Goal: Task Accomplishment & Management: Use online tool/utility

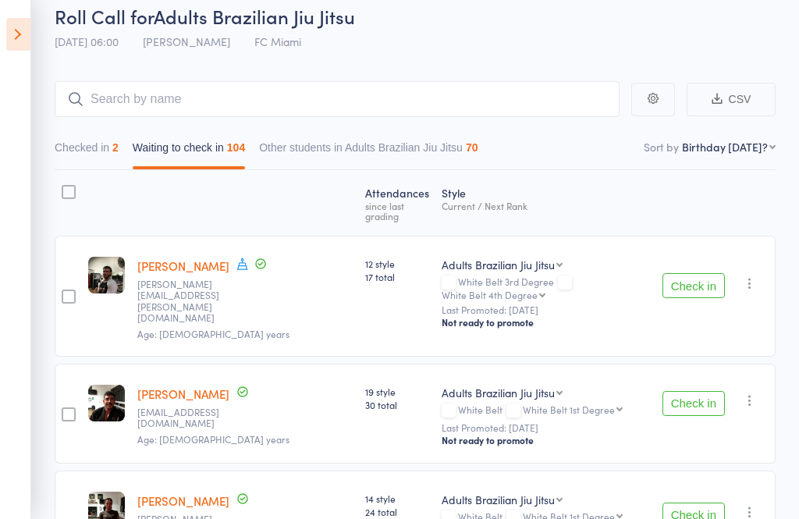
click at [30, 36] on icon at bounding box center [18, 34] width 24 height 33
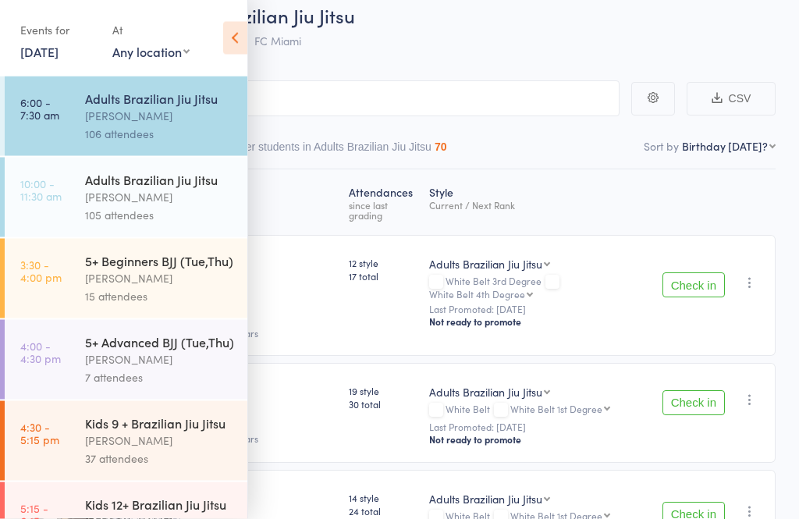
click at [246, 41] on icon at bounding box center [235, 38] width 24 height 33
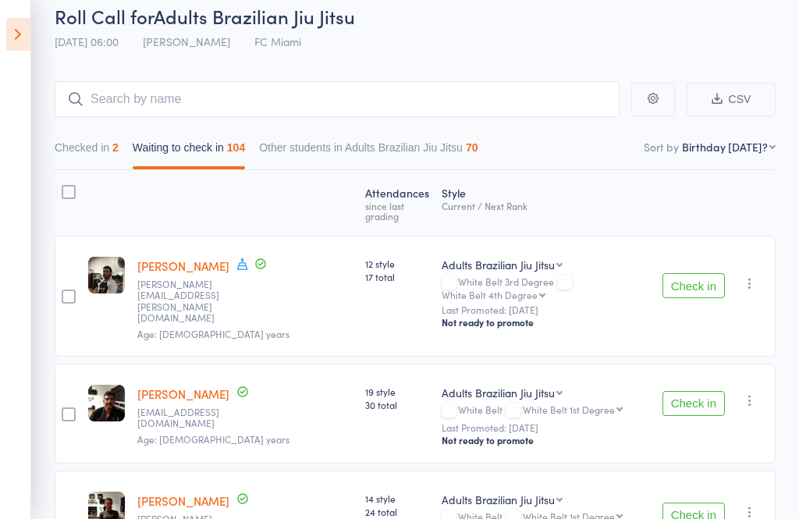
click at [108, 154] on button "Checked in 2" at bounding box center [87, 151] width 64 height 36
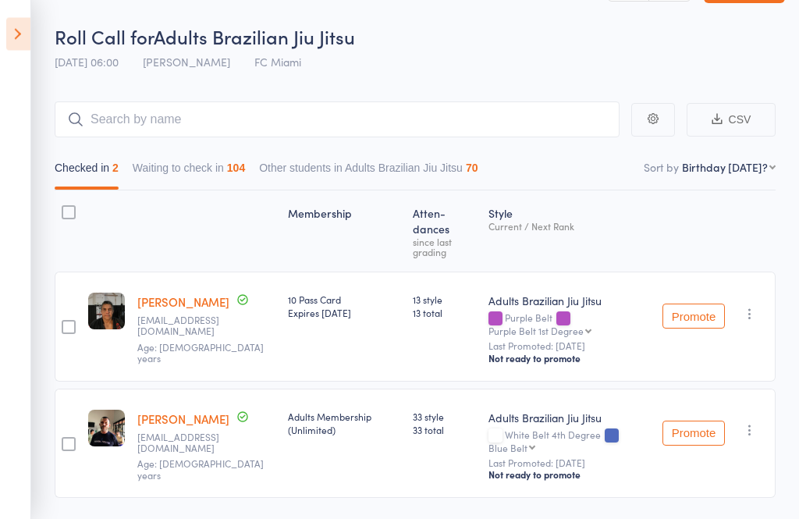
scroll to position [83, 0]
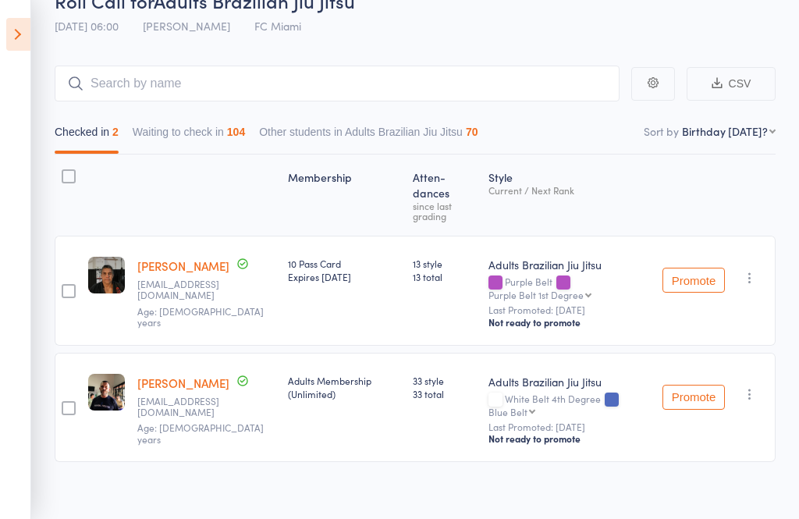
click at [11, 27] on icon at bounding box center [18, 34] width 24 height 33
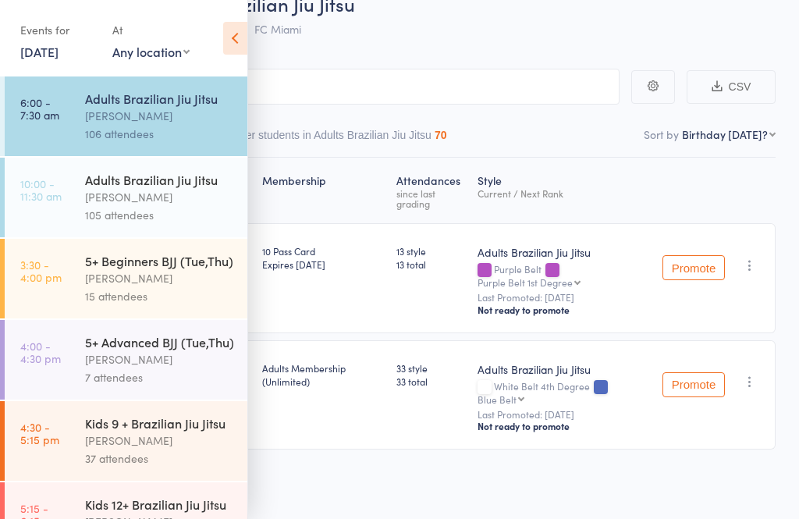
scroll to position [52, 0]
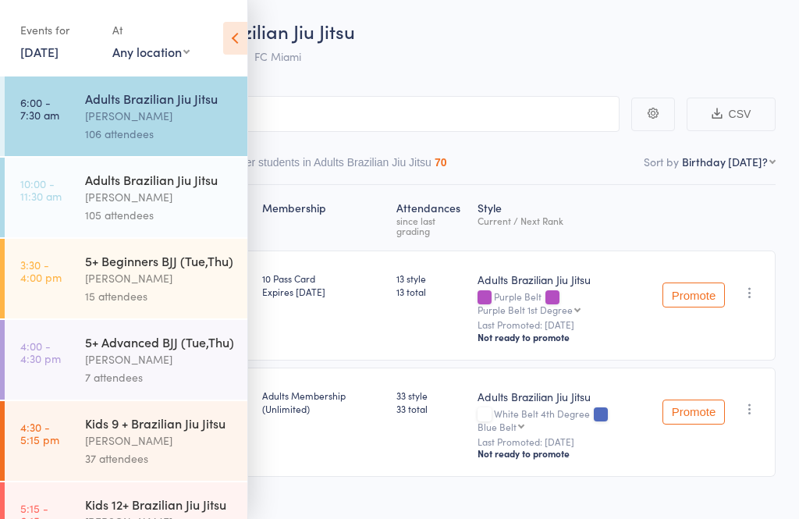
click at [139, 206] on div "[PERSON_NAME]" at bounding box center [159, 197] width 149 height 18
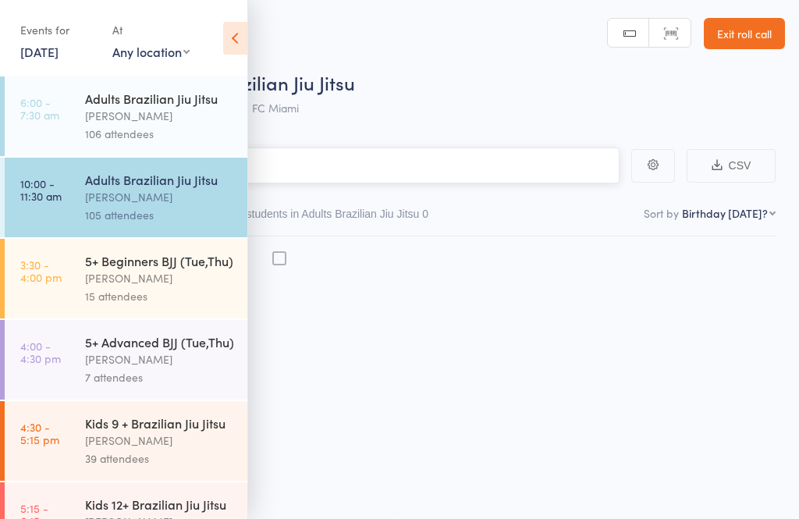
scroll to position [11, 0]
click at [223, 44] on icon at bounding box center [235, 38] width 24 height 33
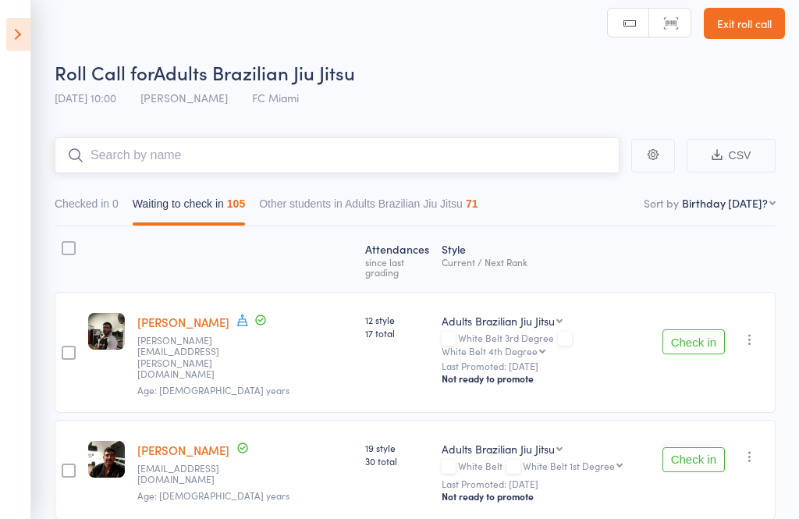
click at [253, 162] on input "search" at bounding box center [337, 155] width 565 height 36
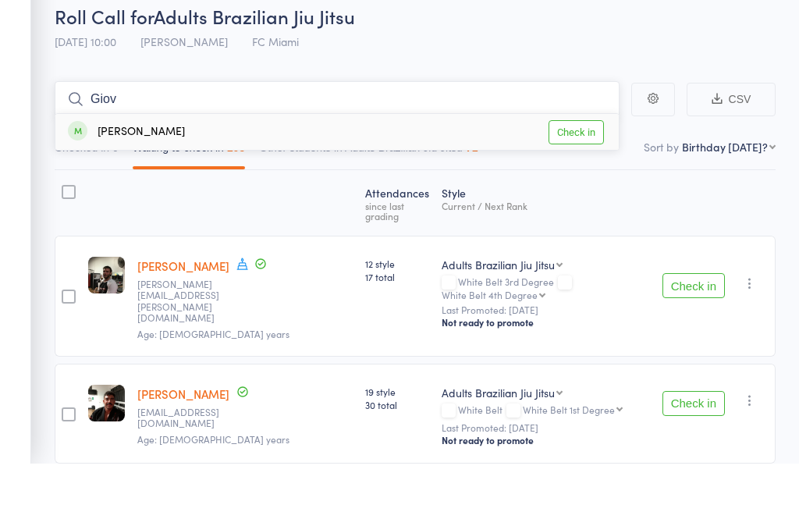
type input "Giov"
click at [572, 176] on link "Check in" at bounding box center [576, 188] width 55 height 24
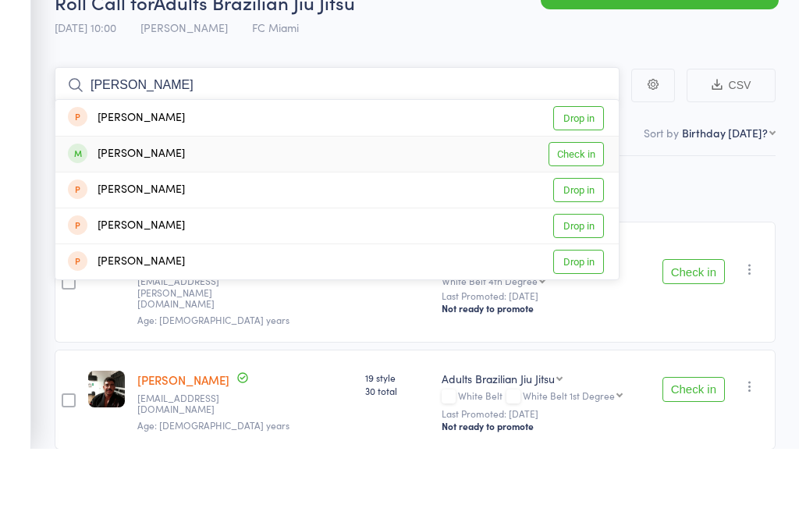
type input "[PERSON_NAME]"
click at [583, 212] on link "Check in" at bounding box center [576, 224] width 55 height 24
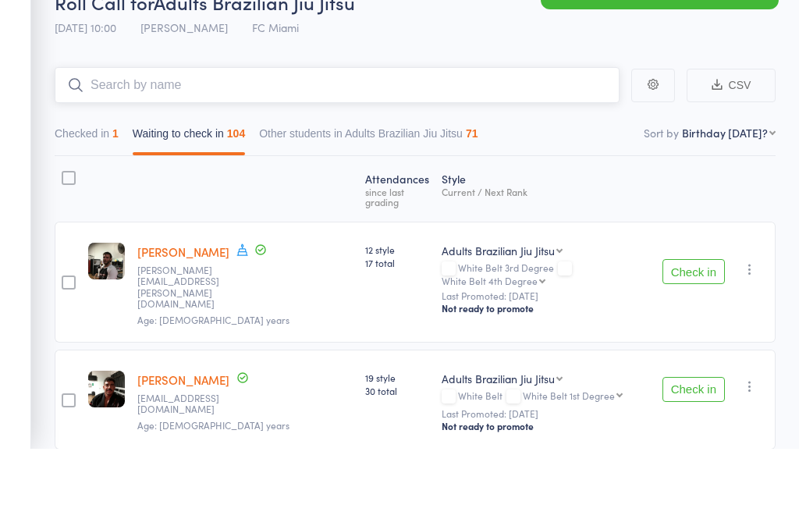
scroll to position [0, 0]
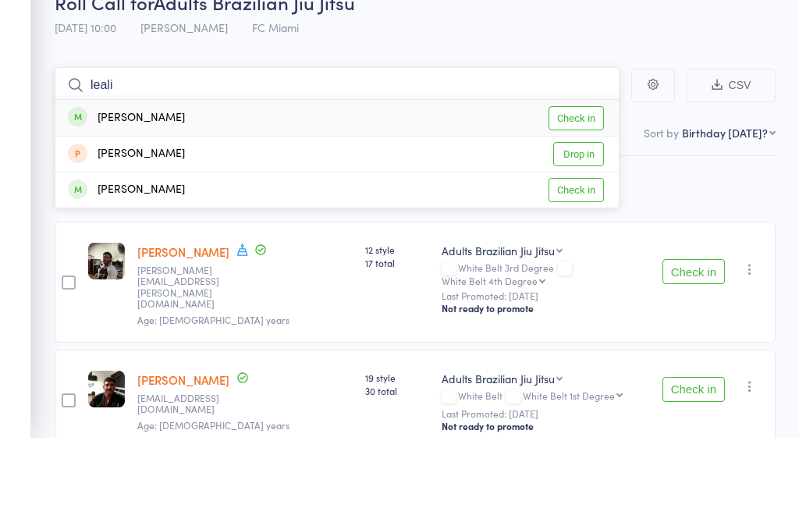
type input "leali"
click at [582, 187] on link "Check in" at bounding box center [576, 199] width 55 height 24
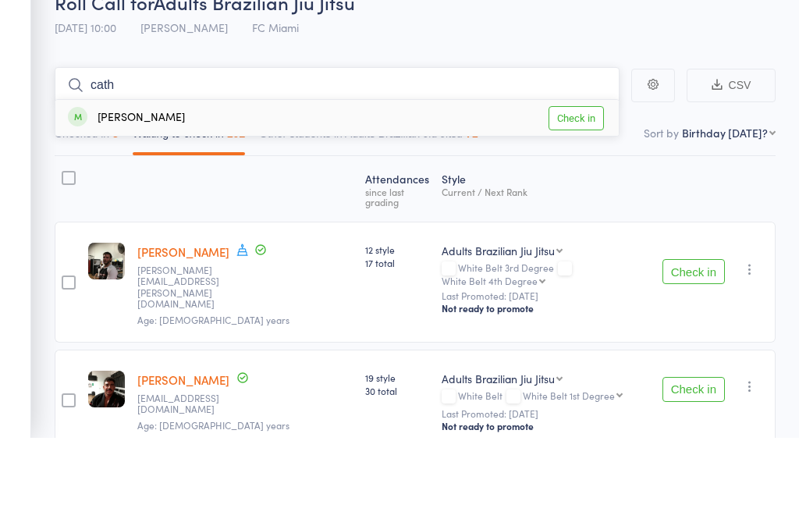
type input "cath"
click at [575, 187] on link "Check in" at bounding box center [576, 199] width 55 height 24
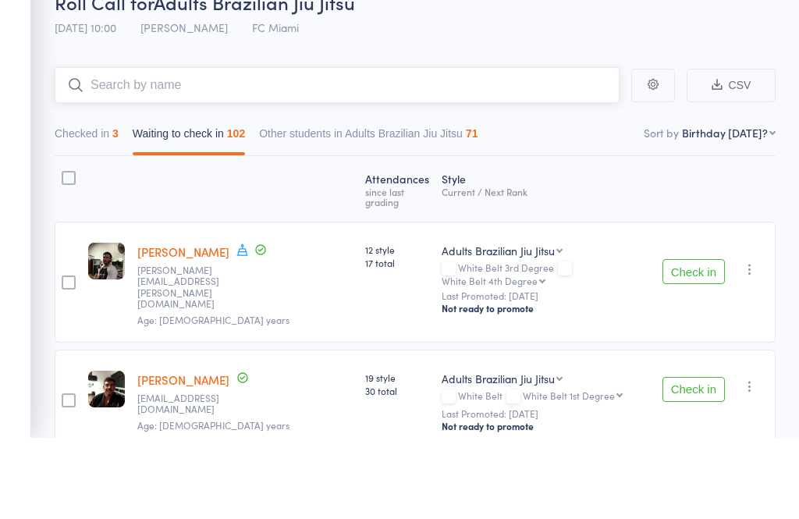
scroll to position [81, 0]
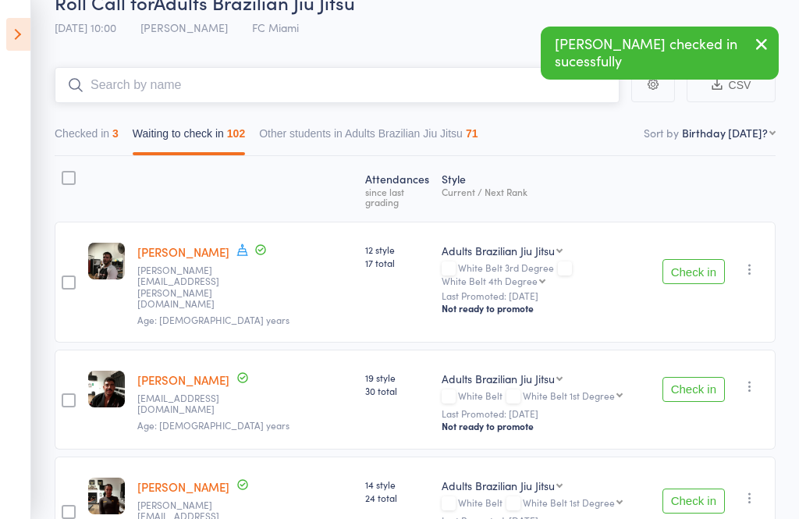
click at [325, 86] on input "search" at bounding box center [337, 85] width 565 height 36
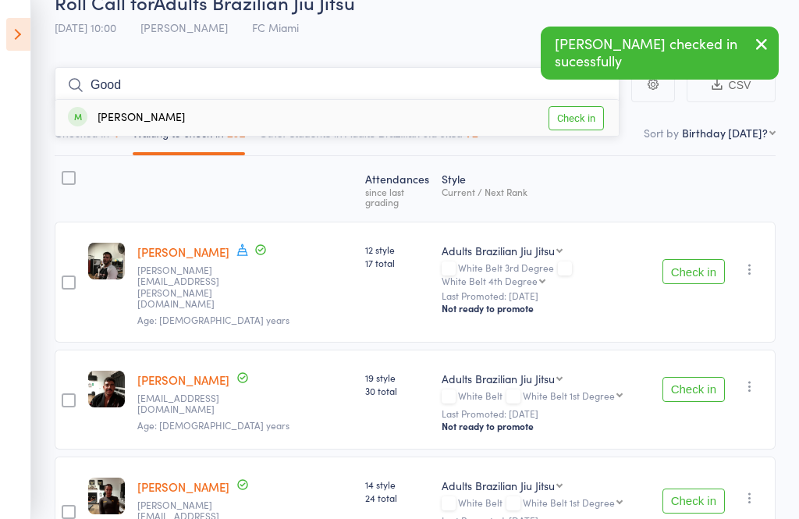
type input "Good"
click at [583, 109] on link "Check in" at bounding box center [576, 118] width 55 height 24
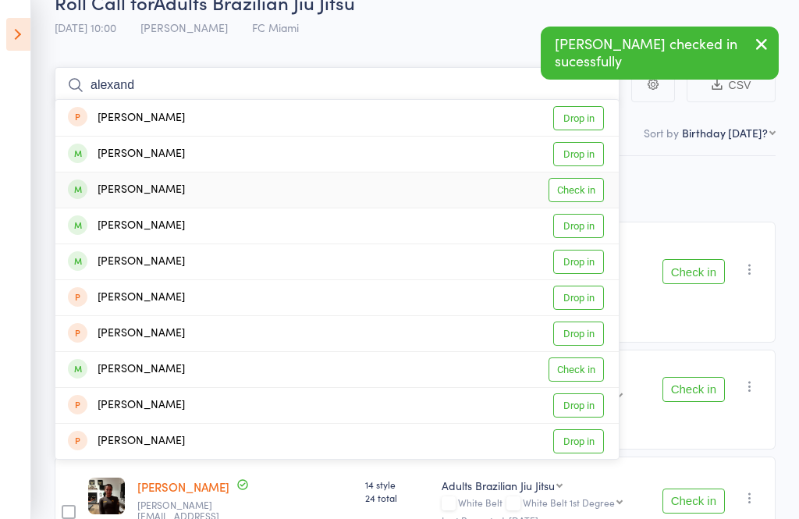
type input "alexand"
click at [577, 191] on link "Check in" at bounding box center [576, 190] width 55 height 24
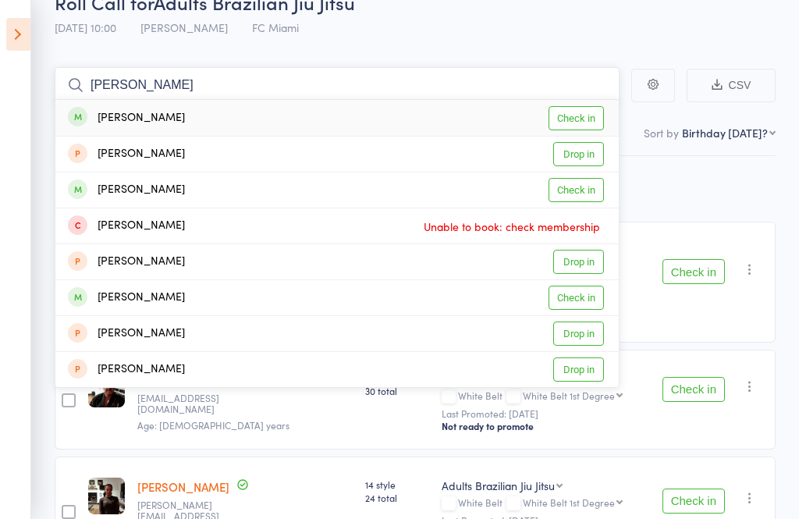
type input "[PERSON_NAME]"
click at [581, 119] on link "Check in" at bounding box center [576, 118] width 55 height 24
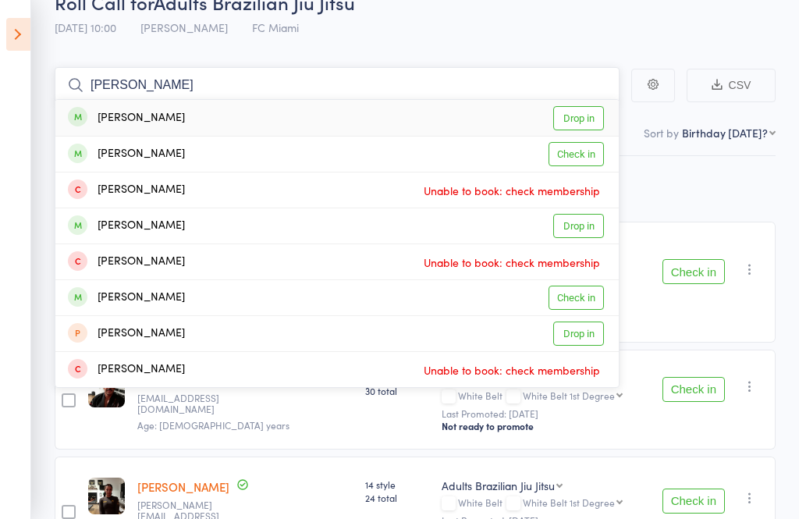
type input "[PERSON_NAME]"
click at [588, 153] on link "Check in" at bounding box center [576, 154] width 55 height 24
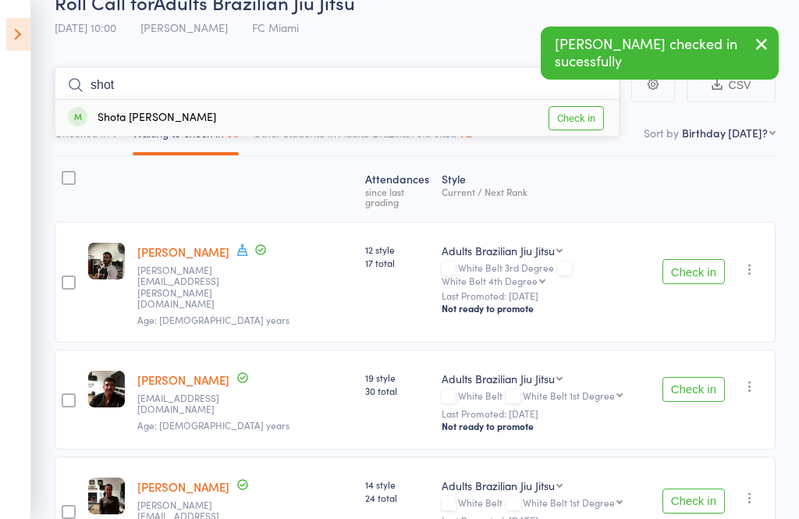
type input "shot"
click at [584, 119] on link "Check in" at bounding box center [576, 118] width 55 height 24
type input "aar"
click at [573, 119] on link "Check in" at bounding box center [576, 118] width 55 height 24
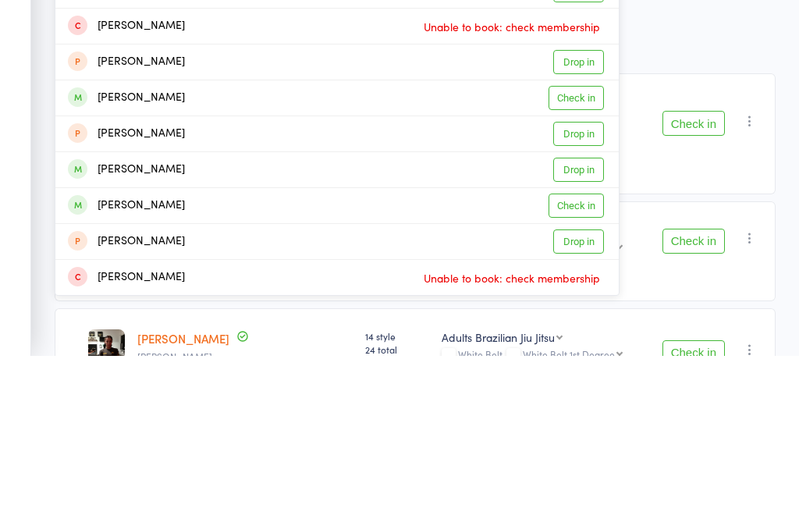
type input "mart"
click at [578, 250] on link "Check in" at bounding box center [576, 262] width 55 height 24
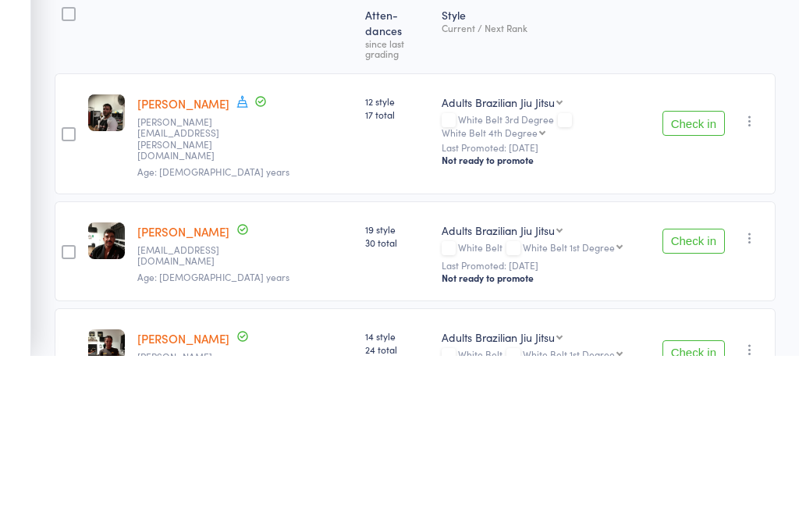
scroll to position [42, 0]
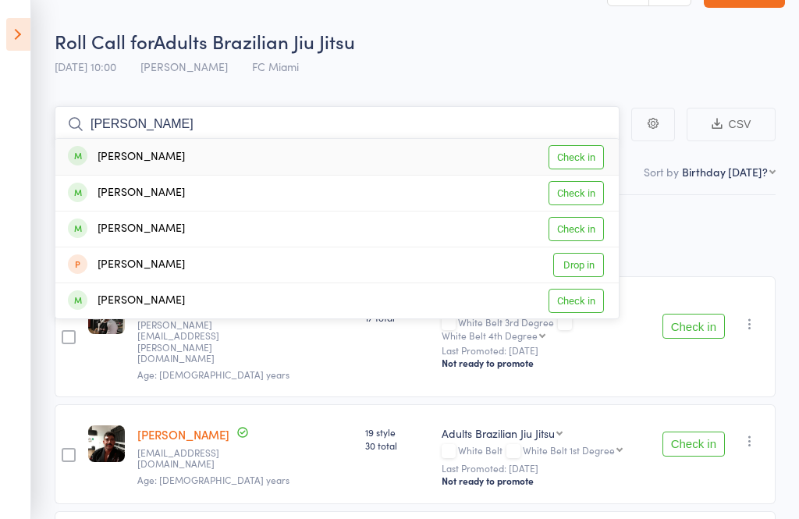
type input "[PERSON_NAME]"
click at [583, 158] on link "Check in" at bounding box center [576, 157] width 55 height 24
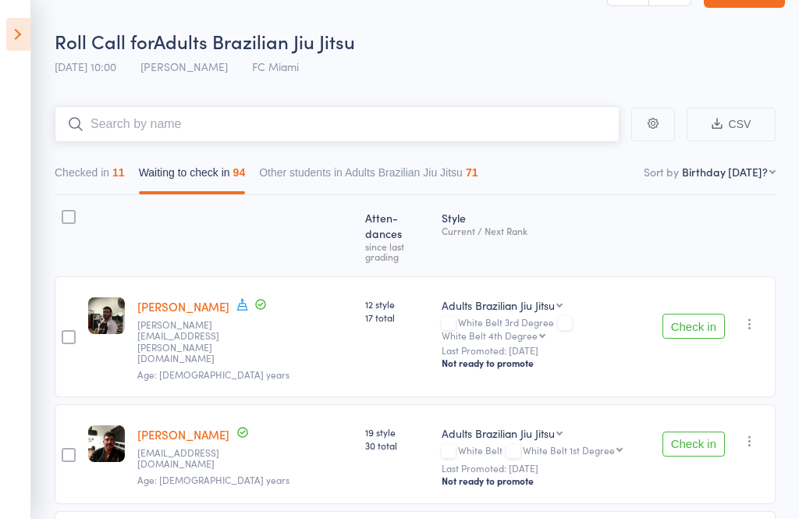
click at [107, 172] on button "Checked in 11" at bounding box center [90, 176] width 70 height 36
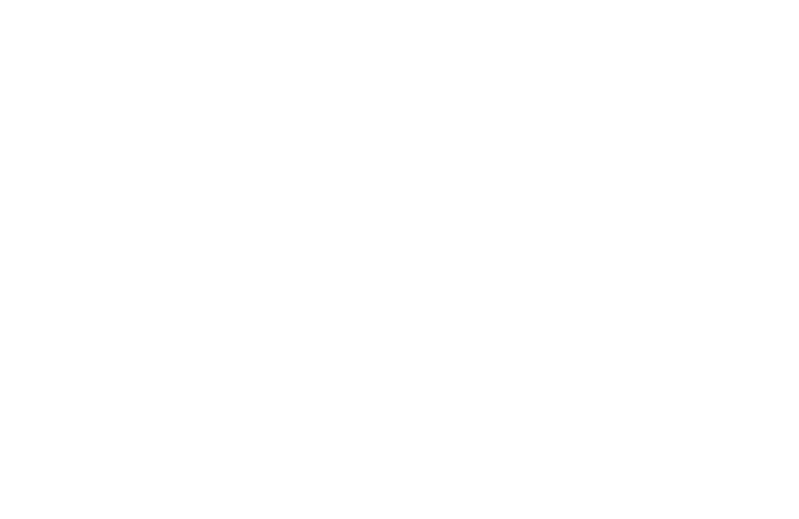
scroll to position [63, 0]
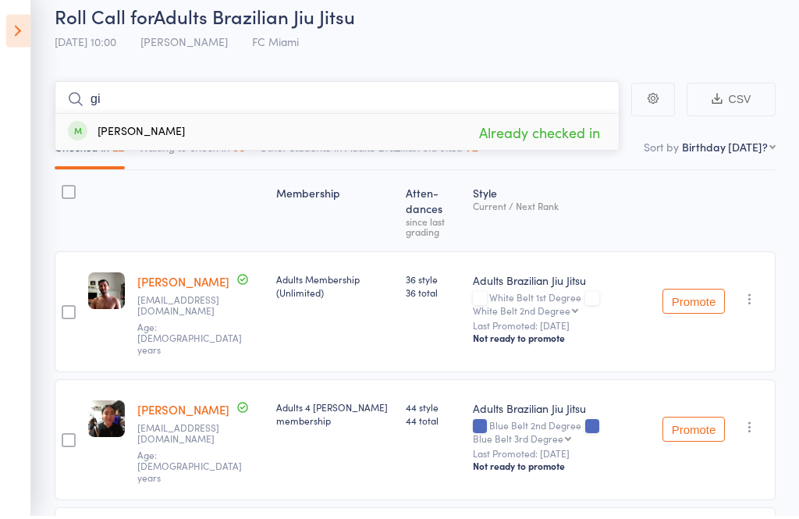
type input "g"
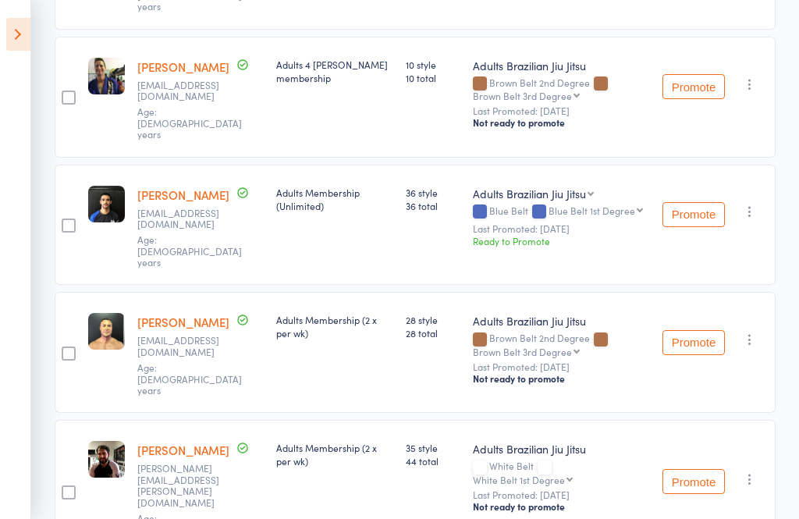
scroll to position [960, 0]
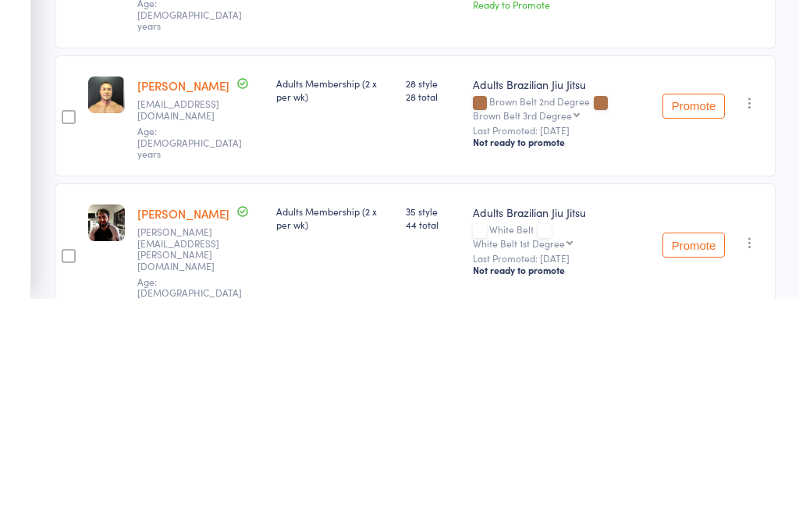
click at [698, 454] on button "Promote" at bounding box center [694, 466] width 62 height 25
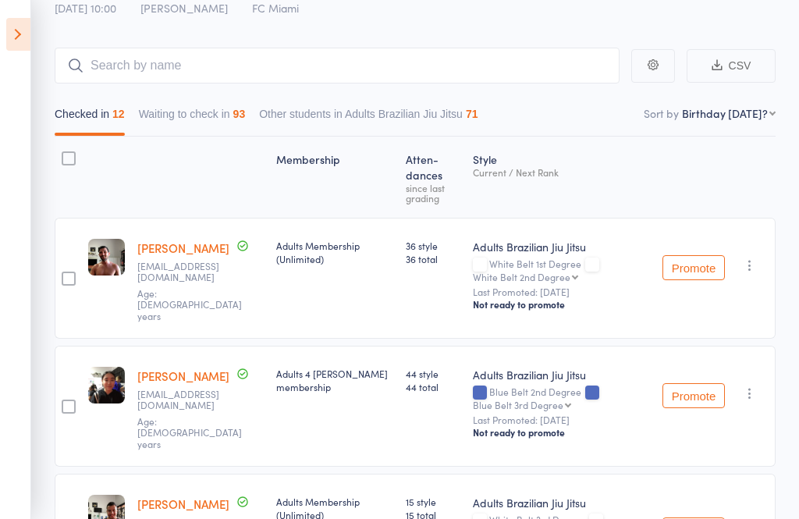
scroll to position [0, 0]
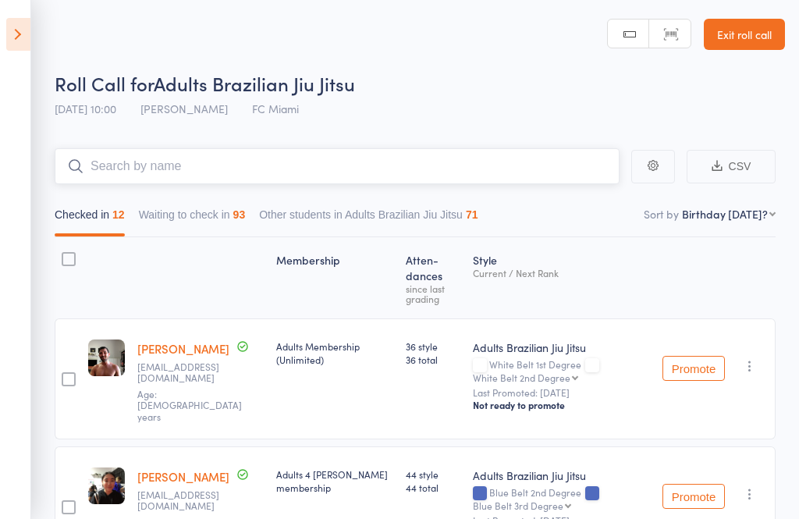
click at [276, 162] on input "search" at bounding box center [337, 166] width 565 height 36
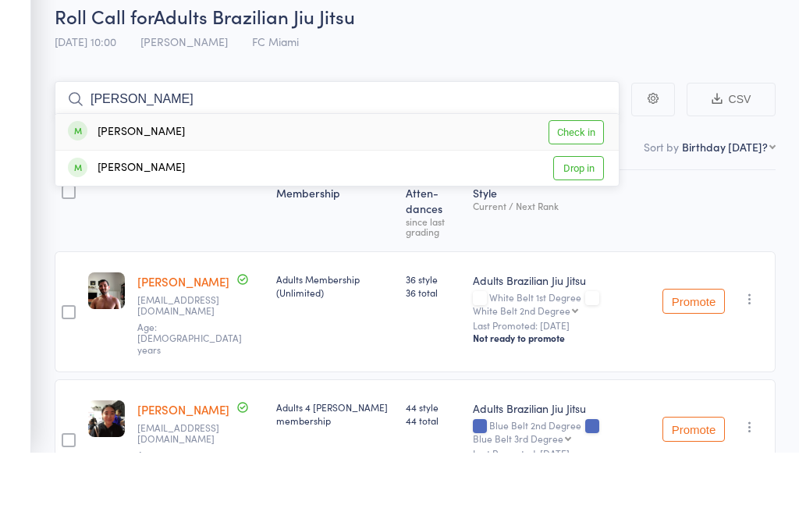
type input "[PERSON_NAME]"
click at [582, 187] on link "Check in" at bounding box center [576, 199] width 55 height 24
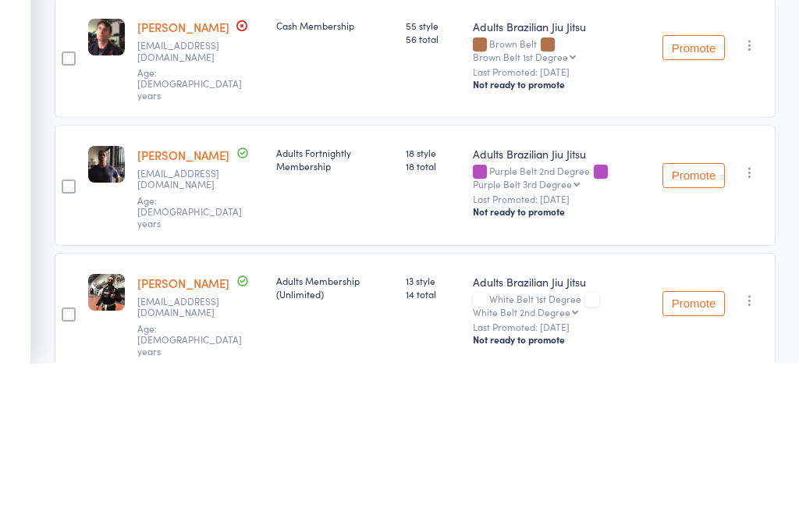
scroll to position [67, 0]
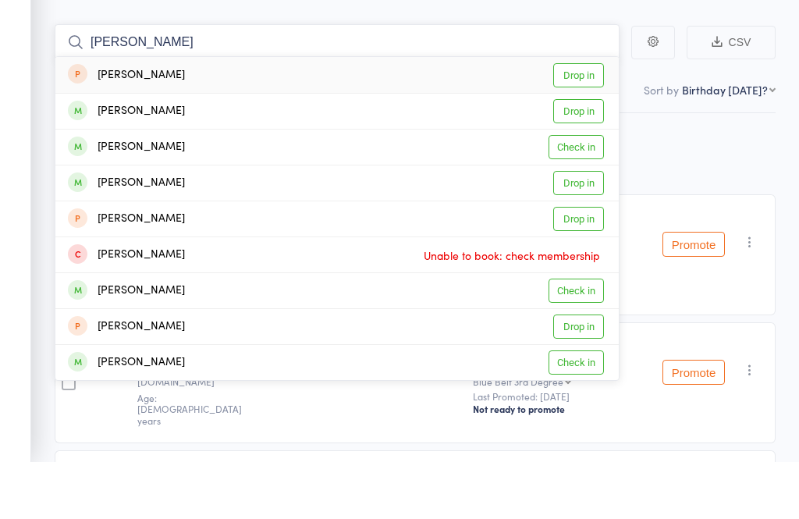
type input "[PERSON_NAME]"
click at [583, 192] on link "Check in" at bounding box center [576, 204] width 55 height 24
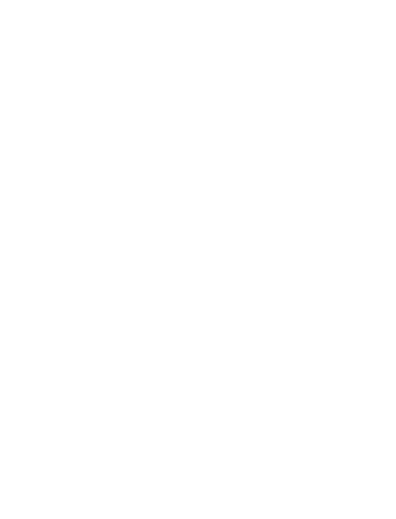
scroll to position [0, 0]
